Goal: Task Accomplishment & Management: Use online tool/utility

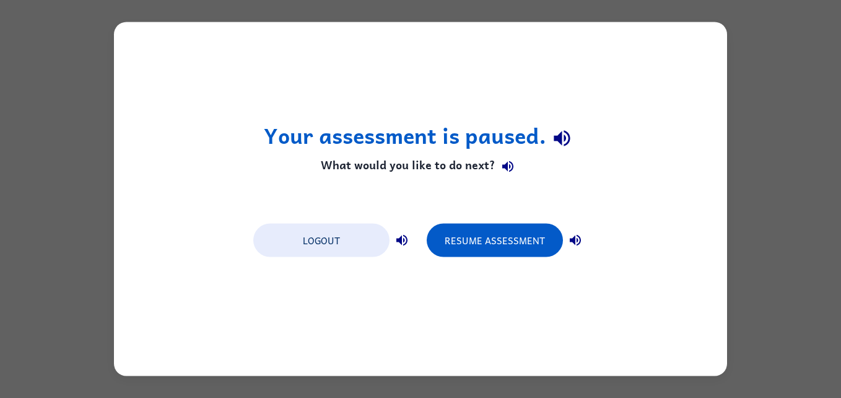
click at [489, 212] on div "Your assessment is paused. What would you like to do next? Logout Resume Assess…" at bounding box center [420, 199] width 613 height 354
click at [489, 255] on button "Resume Assessment" at bounding box center [495, 240] width 136 height 33
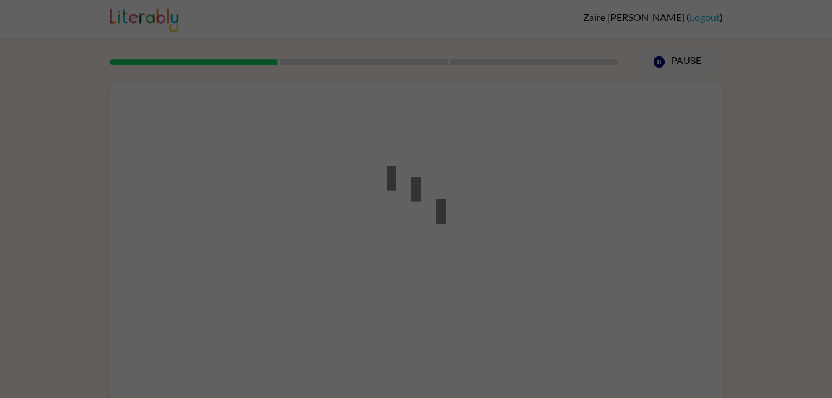
click at [462, 249] on div at bounding box center [415, 199] width 111 height 140
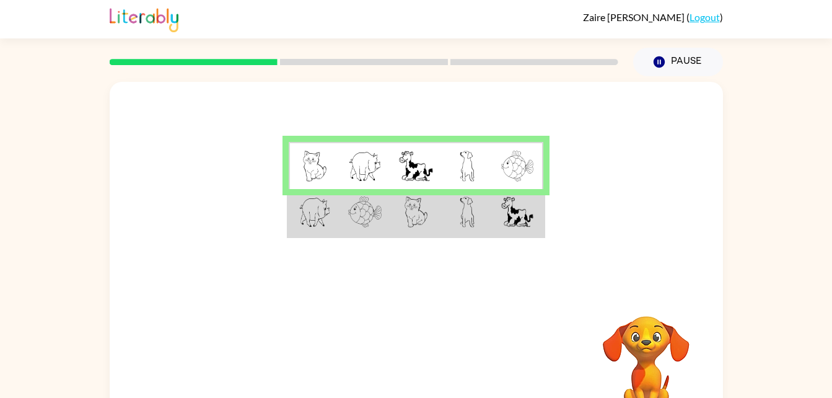
click at [361, 211] on img at bounding box center [364, 211] width 33 height 31
click at [337, 243] on div at bounding box center [416, 186] width 613 height 208
click at [329, 235] on td at bounding box center [314, 213] width 51 height 48
click at [319, 220] on img at bounding box center [314, 211] width 32 height 31
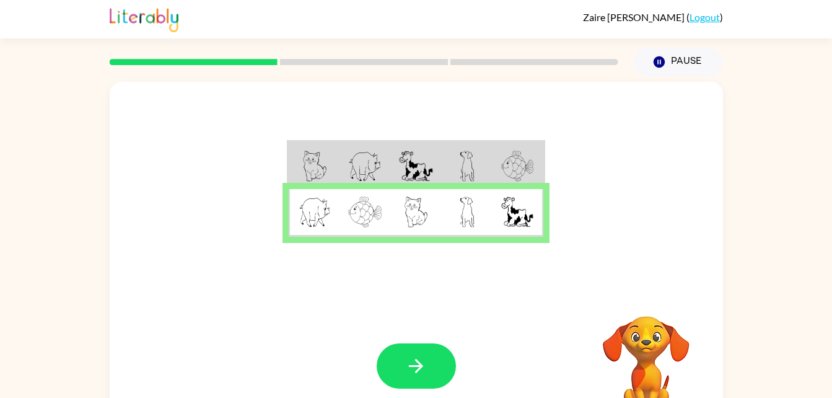
scroll to position [38, 0]
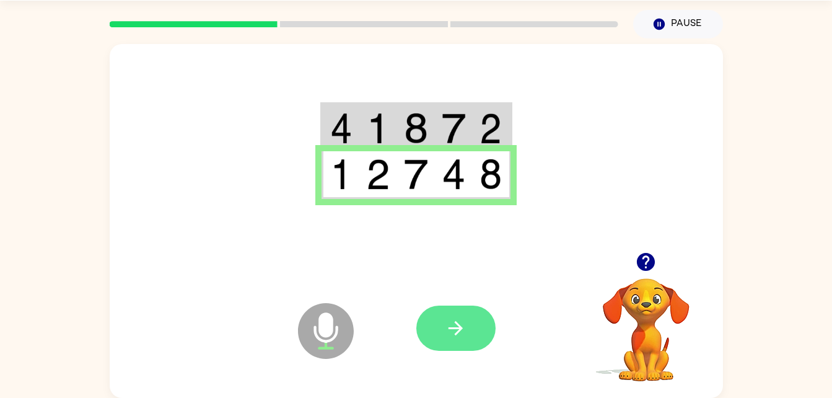
click at [441, 350] on button "button" at bounding box center [455, 327] width 79 height 45
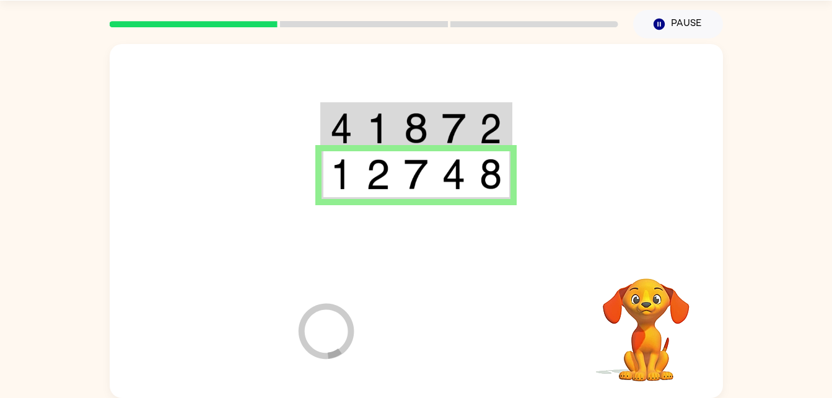
click at [433, 328] on div at bounding box center [507, 327] width 183 height 139
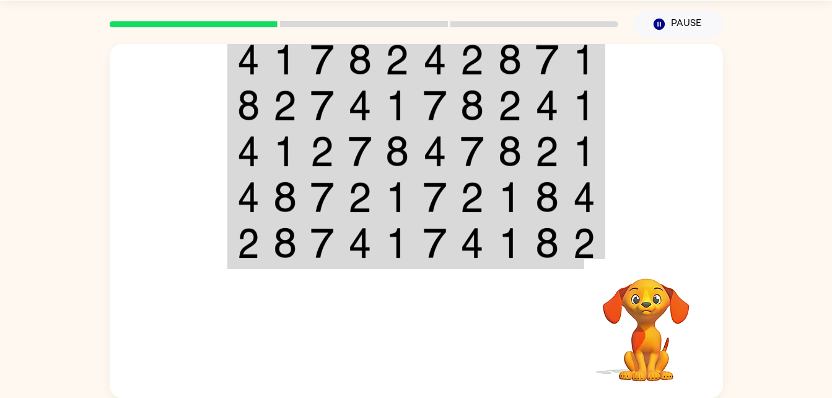
click at [693, 172] on div at bounding box center [416, 148] width 613 height 208
click at [710, 214] on div at bounding box center [416, 148] width 613 height 208
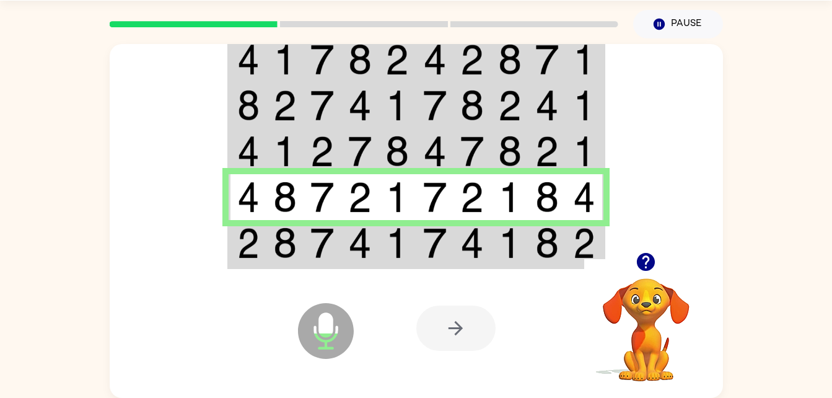
click at [269, 212] on td at bounding box center [285, 197] width 38 height 46
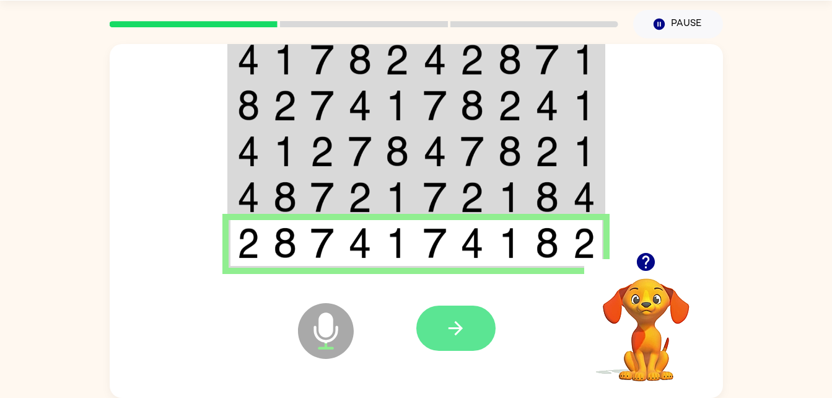
click at [446, 344] on button "button" at bounding box center [455, 327] width 79 height 45
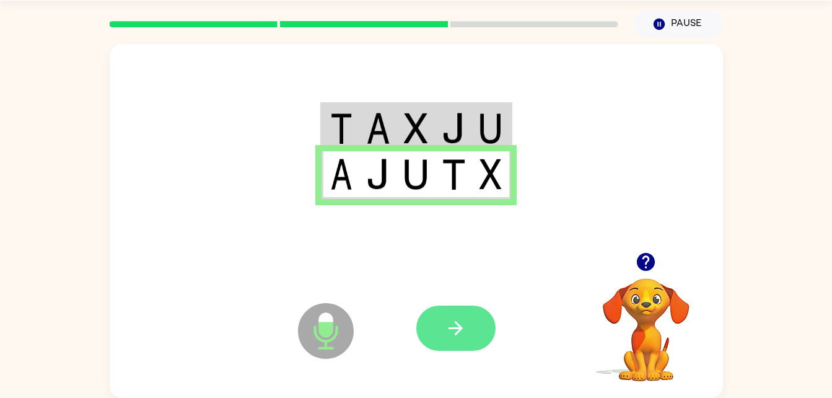
click at [456, 337] on icon "button" at bounding box center [456, 328] width 22 height 22
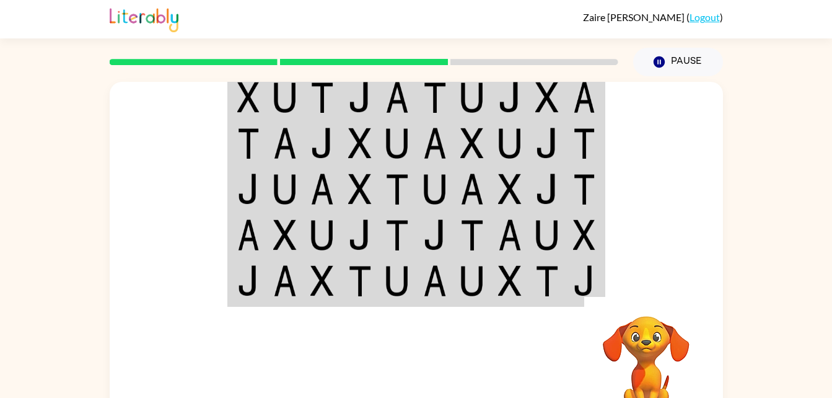
scroll to position [1, 0]
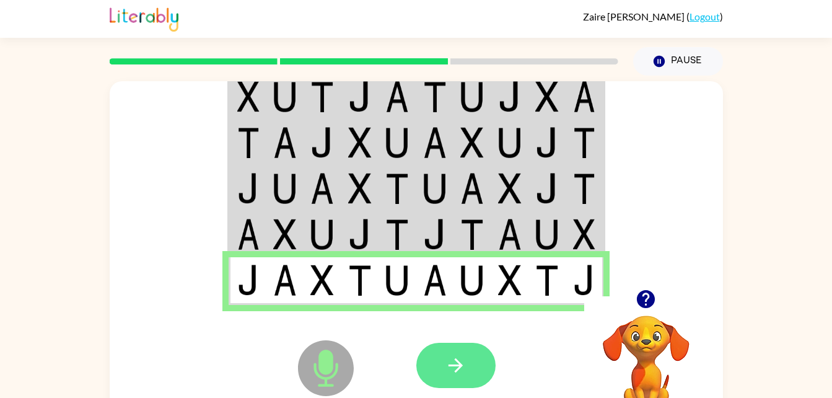
click at [432, 381] on button "button" at bounding box center [455, 364] width 79 height 45
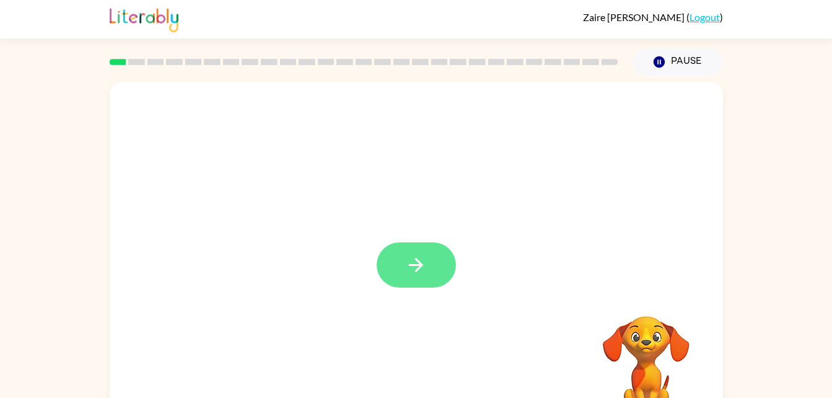
click at [420, 277] on button "button" at bounding box center [415, 264] width 79 height 45
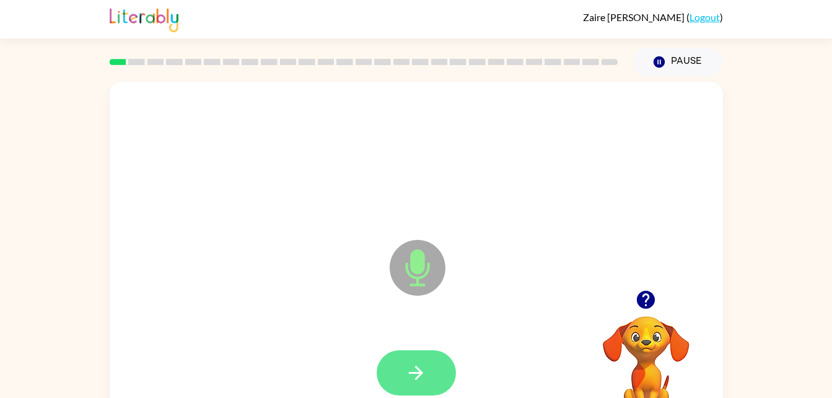
click at [454, 365] on button "button" at bounding box center [415, 372] width 79 height 45
click at [426, 370] on icon "button" at bounding box center [416, 373] width 22 height 22
click at [419, 386] on button "button" at bounding box center [415, 372] width 79 height 45
click at [435, 351] on button "button" at bounding box center [415, 372] width 79 height 45
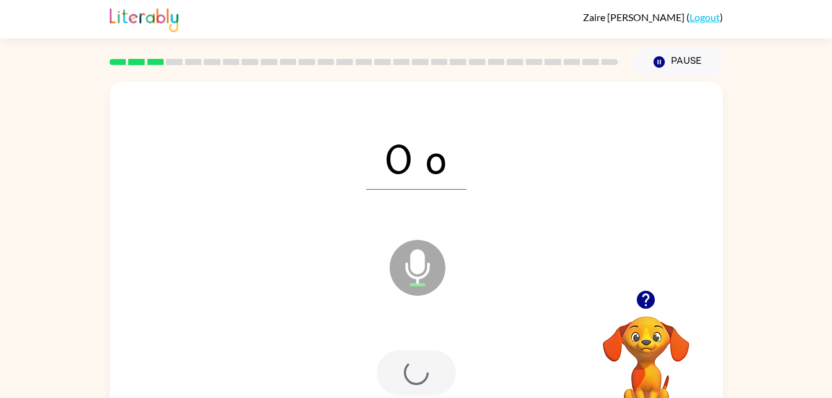
click at [396, 383] on div at bounding box center [415, 372] width 79 height 45
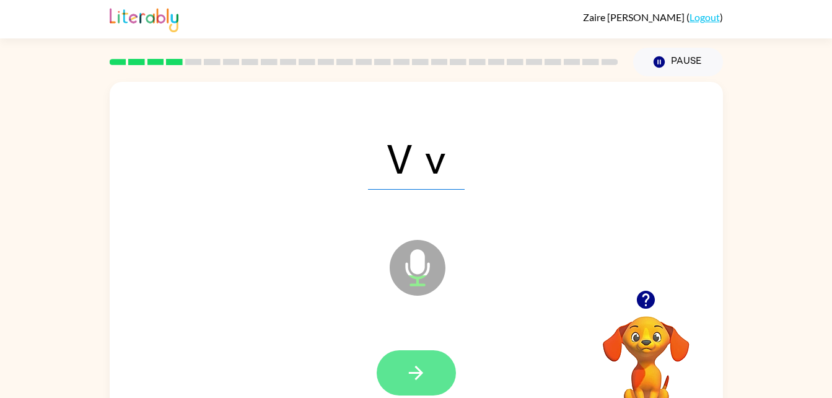
click at [415, 375] on icon "button" at bounding box center [416, 373] width 22 height 22
click at [427, 351] on button "button" at bounding box center [415, 372] width 79 height 45
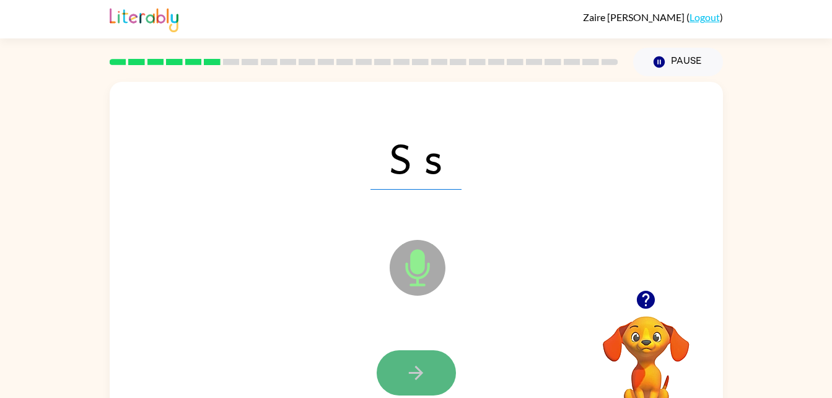
click at [418, 360] on button "button" at bounding box center [415, 372] width 79 height 45
click at [418, 356] on button "button" at bounding box center [415, 372] width 79 height 45
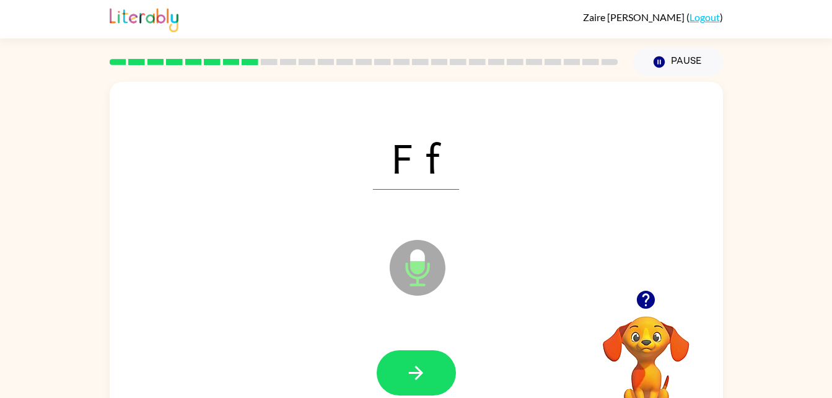
drag, startPoint x: 418, startPoint y: 356, endPoint x: 424, endPoint y: 360, distance: 7.2
click at [416, 354] on button "button" at bounding box center [415, 372] width 79 height 45
drag, startPoint x: 430, startPoint y: 370, endPoint x: 447, endPoint y: 375, distance: 18.2
click at [447, 375] on button "button" at bounding box center [415, 372] width 79 height 45
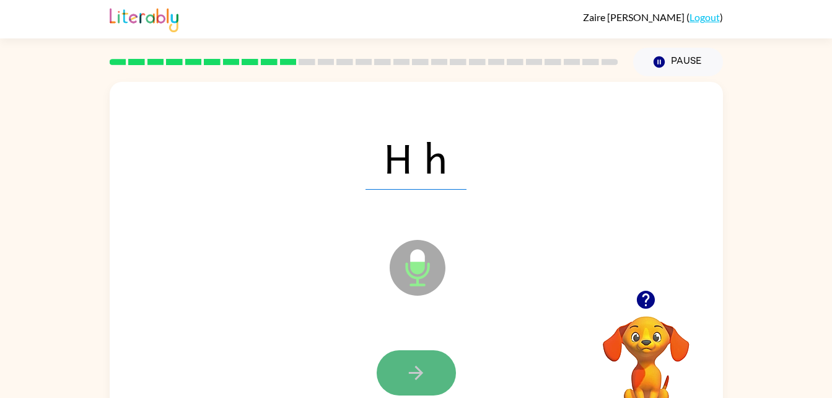
click at [404, 355] on button "button" at bounding box center [415, 372] width 79 height 45
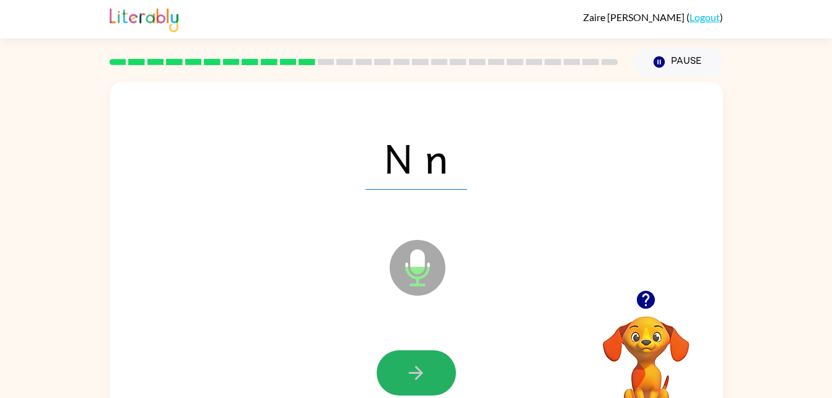
click at [404, 355] on button "button" at bounding box center [415, 372] width 79 height 45
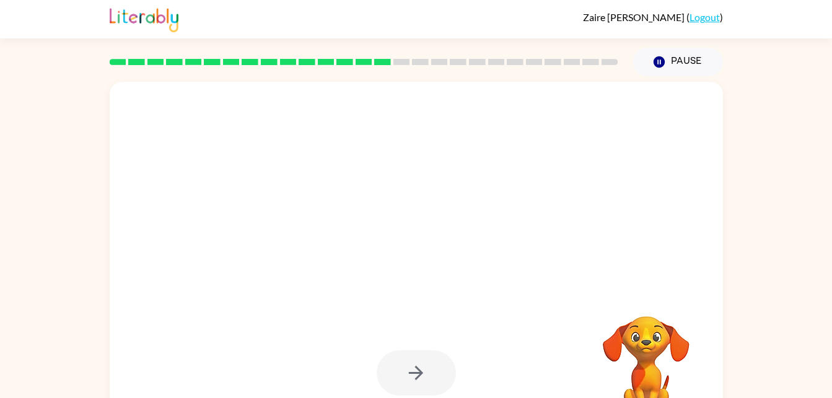
click at [404, 355] on div at bounding box center [415, 372] width 79 height 45
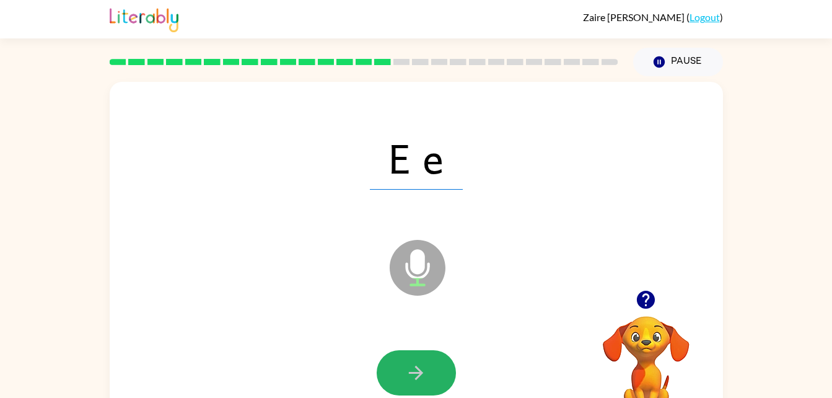
click at [404, 355] on button "button" at bounding box center [415, 372] width 79 height 45
click at [404, 354] on button "button" at bounding box center [415, 372] width 79 height 45
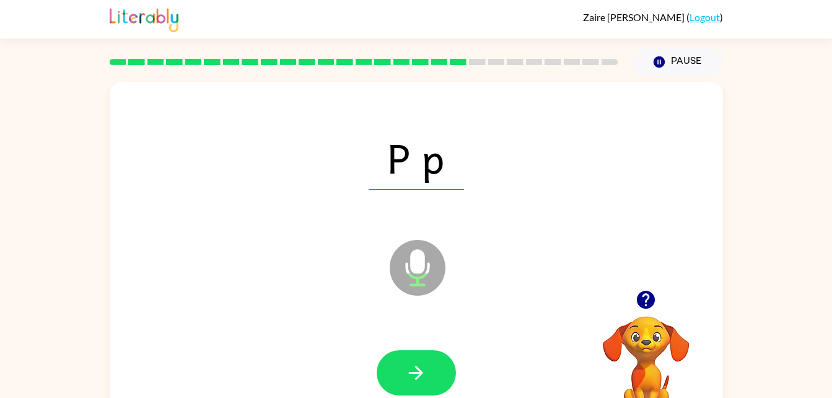
click at [404, 354] on button "button" at bounding box center [415, 372] width 79 height 45
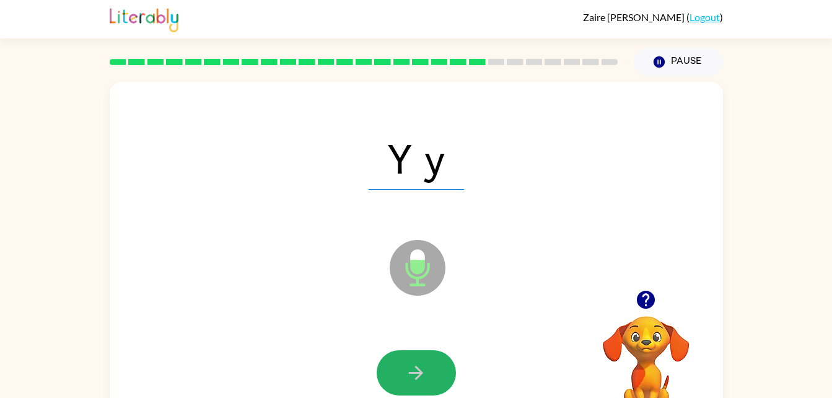
click at [404, 353] on button "button" at bounding box center [415, 372] width 79 height 45
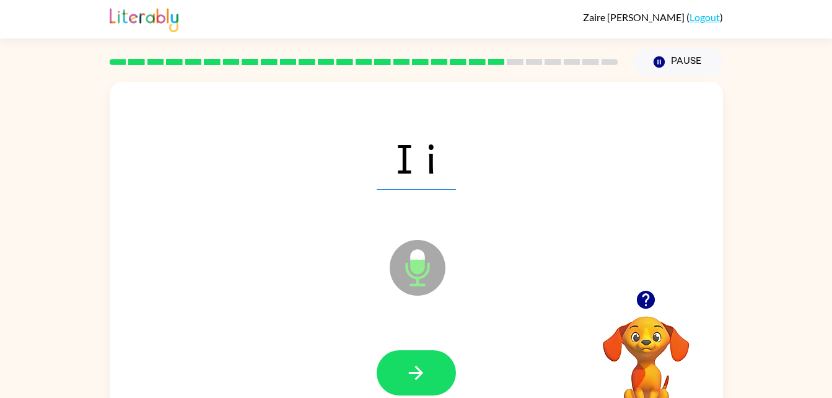
click at [404, 353] on button "button" at bounding box center [415, 372] width 79 height 45
